Goal: Navigation & Orientation: Go to known website

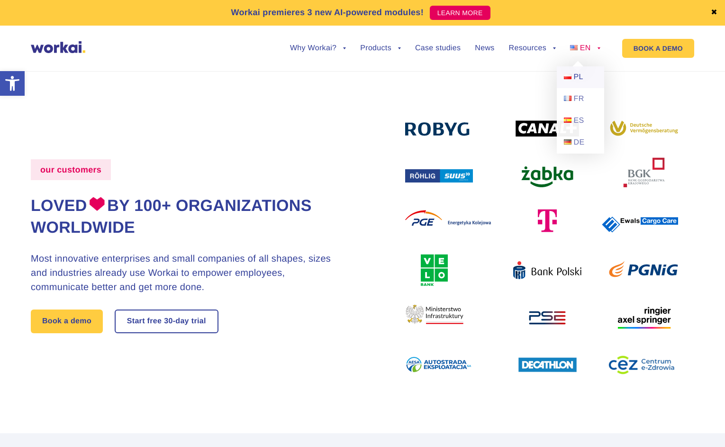
click at [578, 76] on span "PL" at bounding box center [578, 77] width 9 height 8
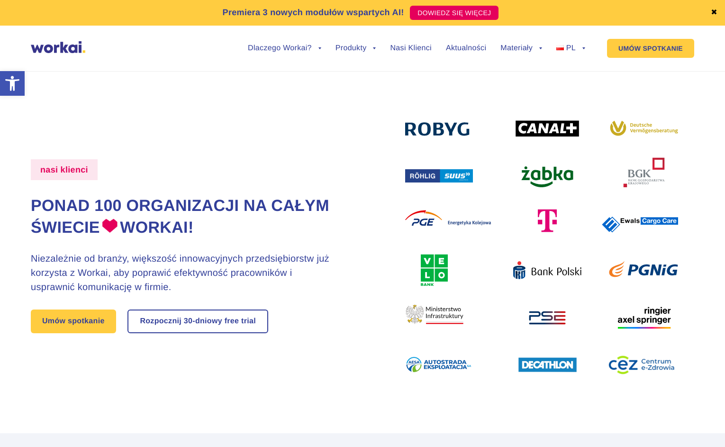
click at [47, 49] on img at bounding box center [58, 47] width 55 height 12
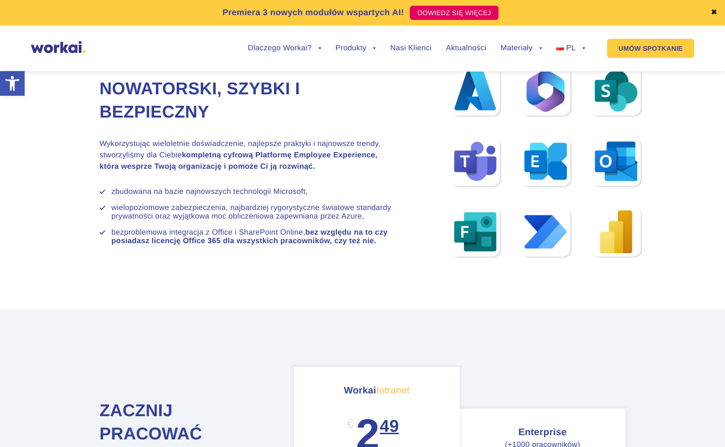
scroll to position [4883, 0]
